Goal: Find specific page/section: Find specific page/section

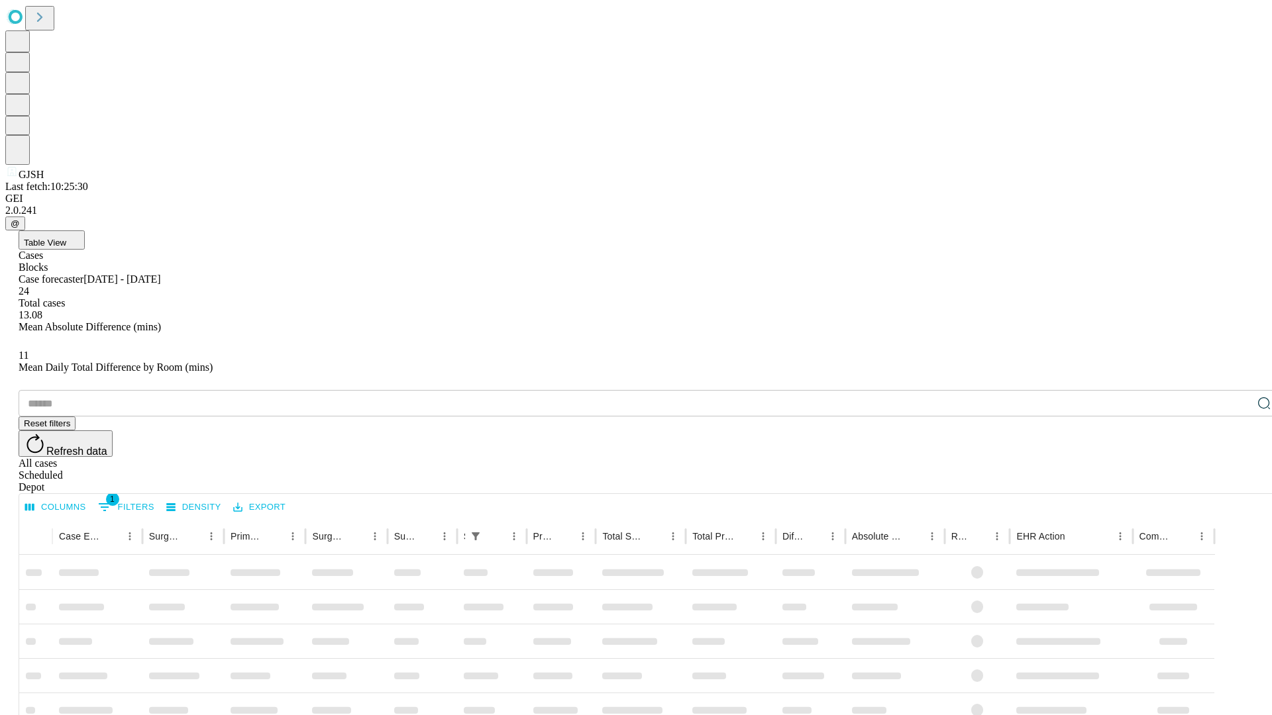
click at [66, 238] on span "Table View" at bounding box center [45, 243] width 42 height 10
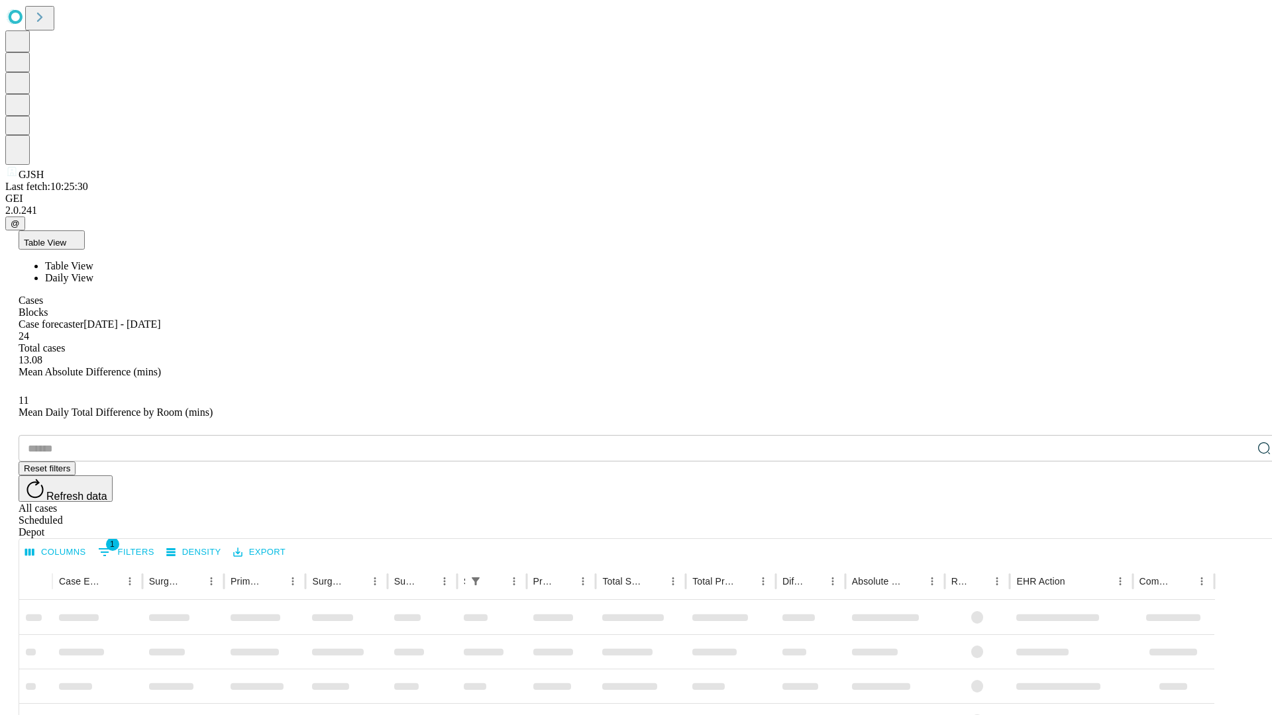
click at [93, 272] on span "Daily View" at bounding box center [69, 277] width 48 height 11
